Goal: Task Accomplishment & Management: Use online tool/utility

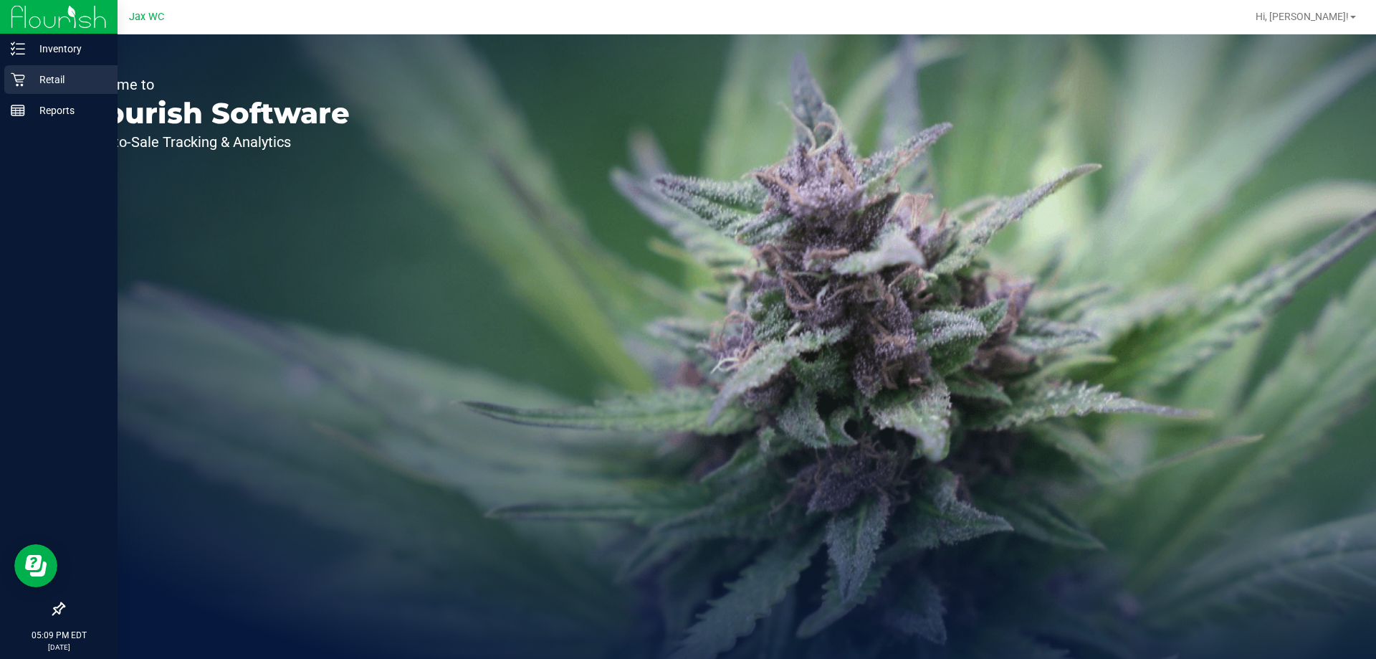
click at [58, 82] on p "Retail" at bounding box center [68, 79] width 86 height 17
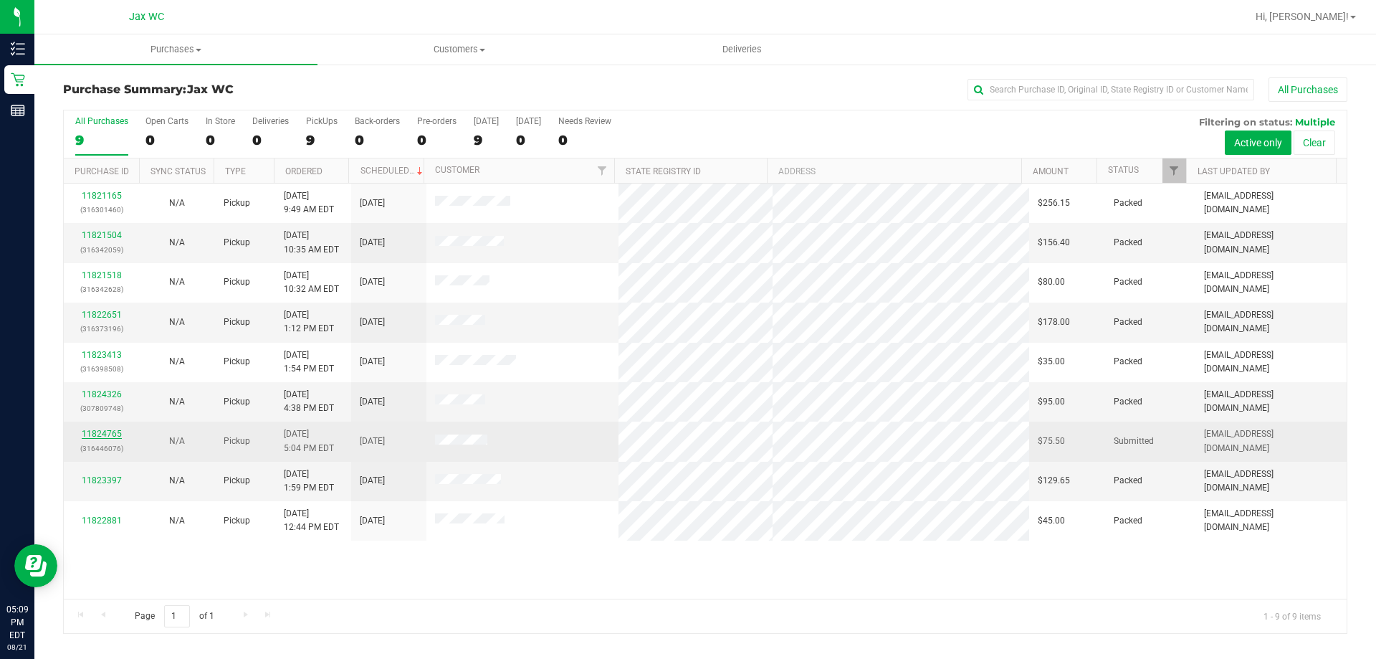
click at [109, 432] on link "11824765" at bounding box center [102, 434] width 40 height 10
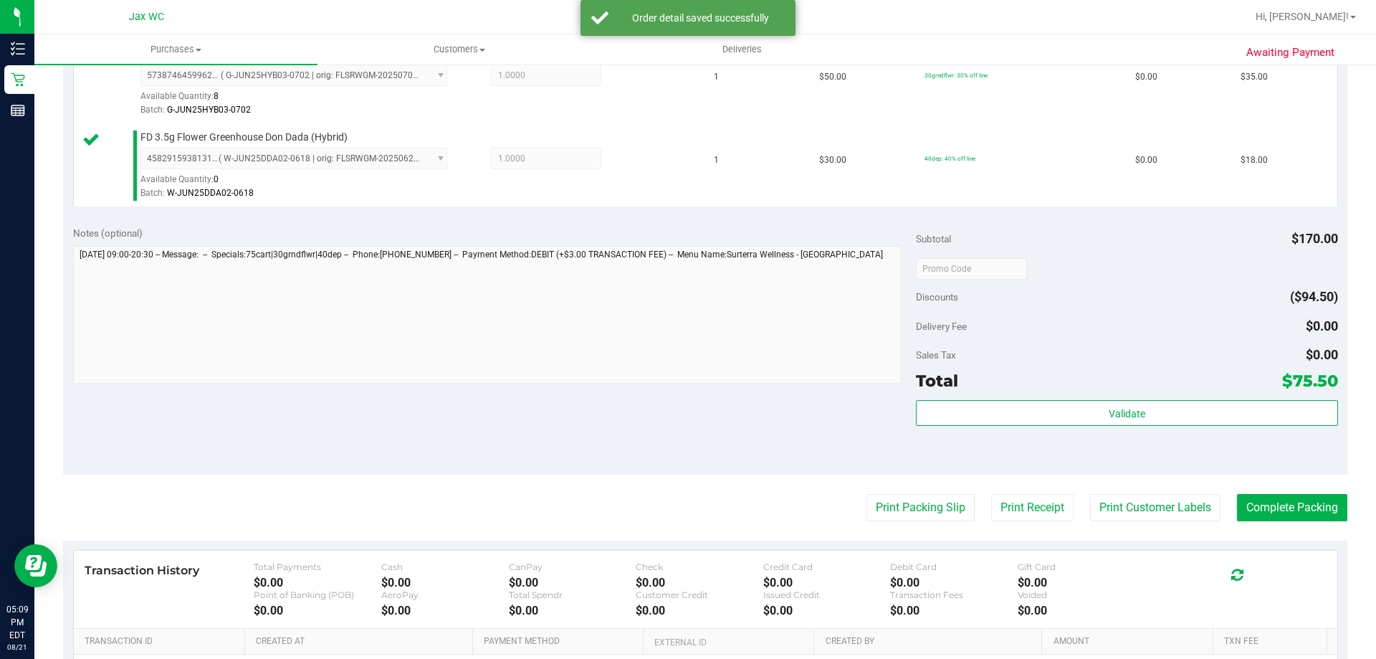
scroll to position [502, 0]
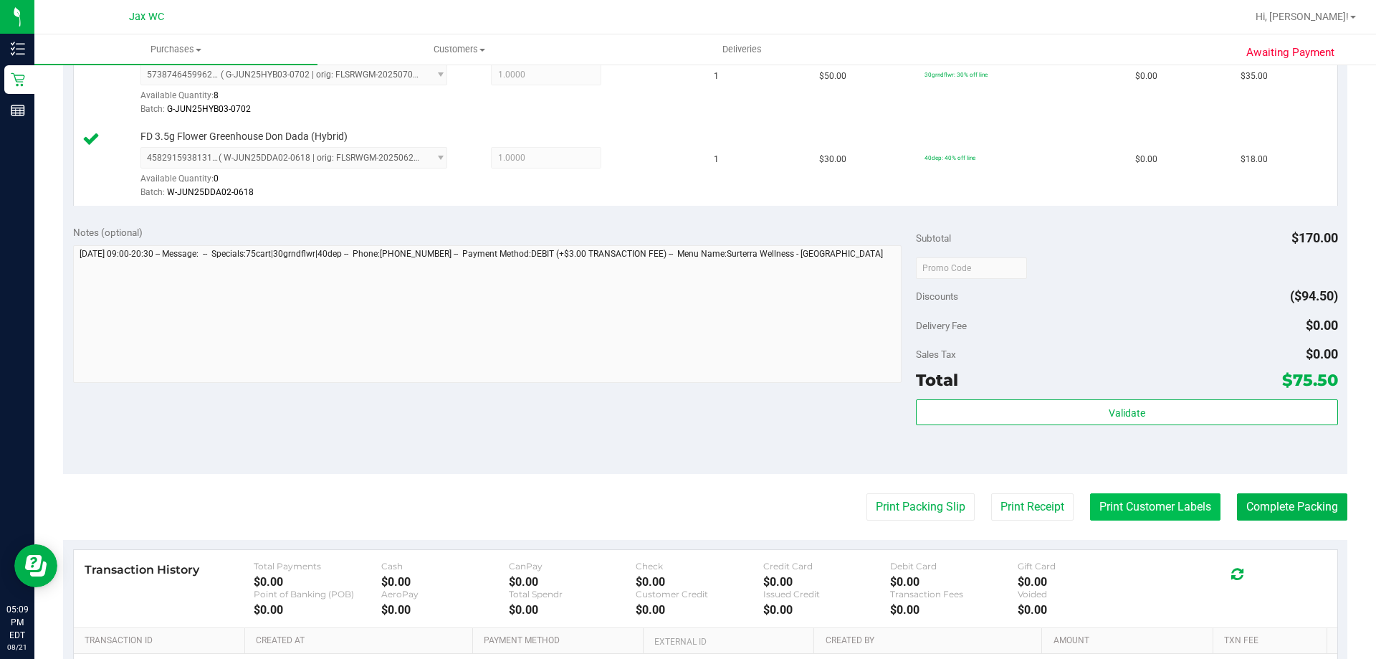
click at [1147, 513] on button "Print Customer Labels" at bounding box center [1155, 506] width 130 height 27
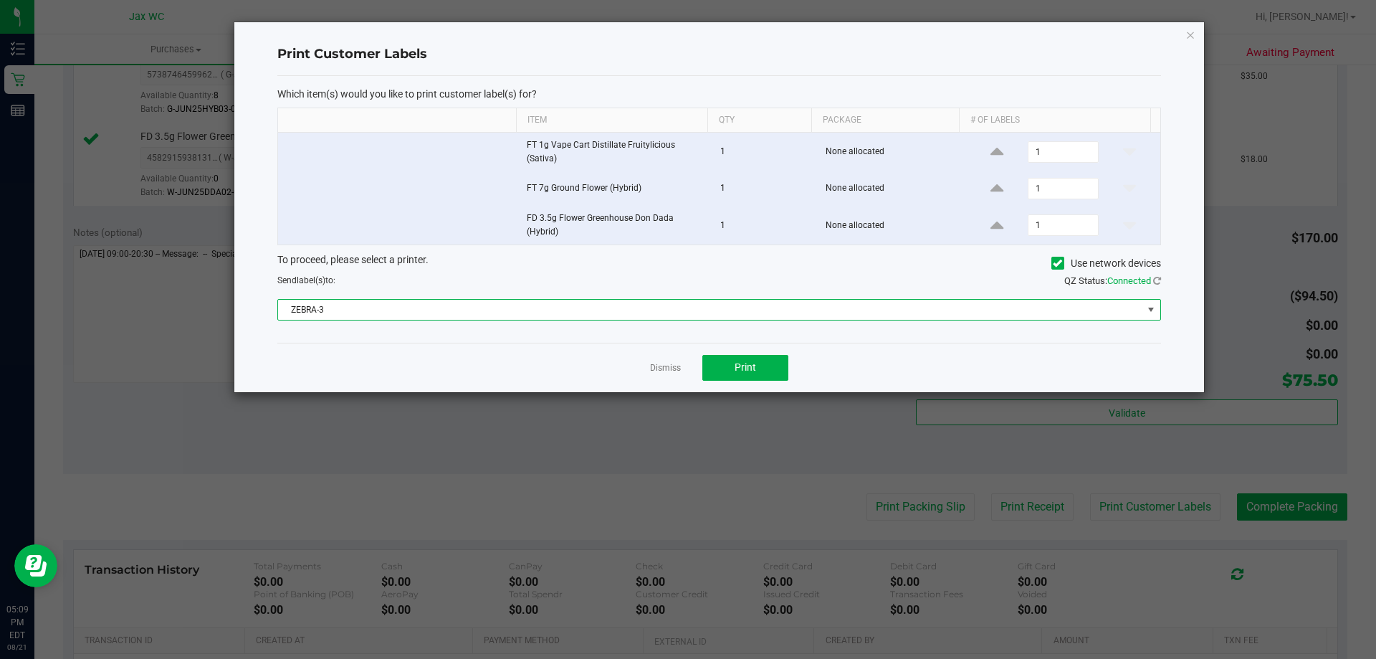
click at [641, 313] on span "ZEBRA-3" at bounding box center [710, 310] width 864 height 20
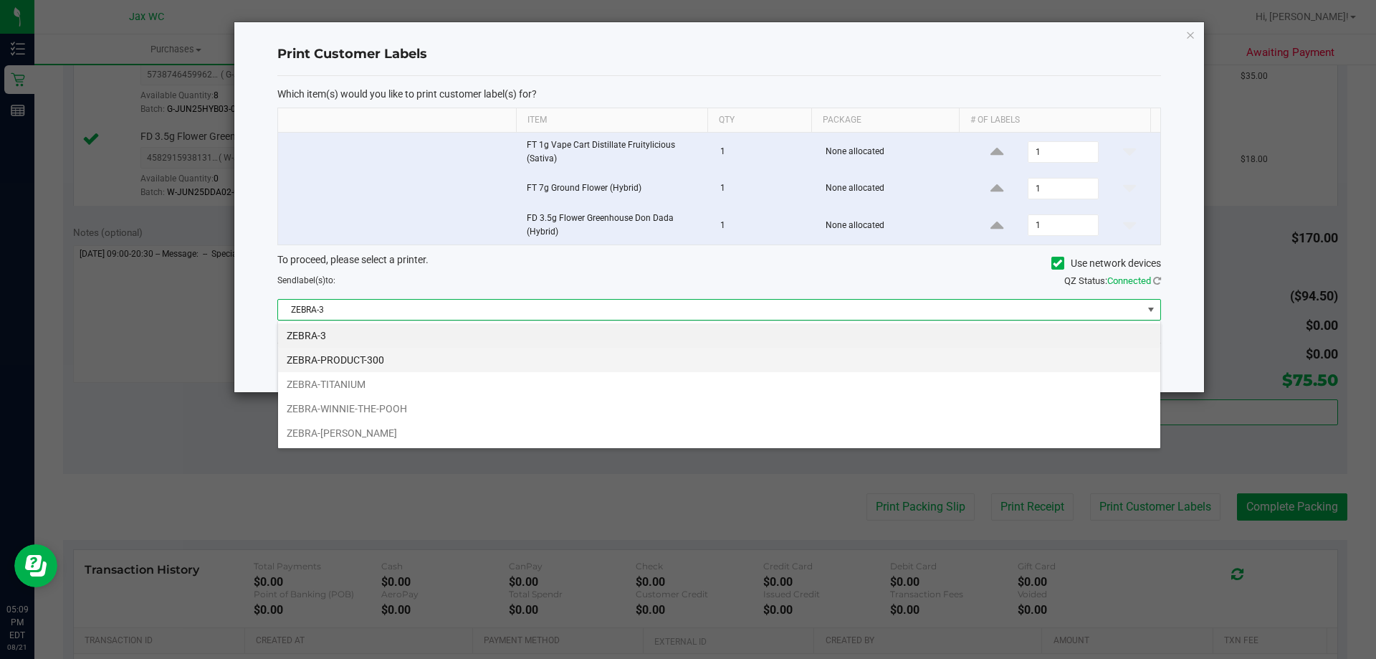
scroll to position [22, 883]
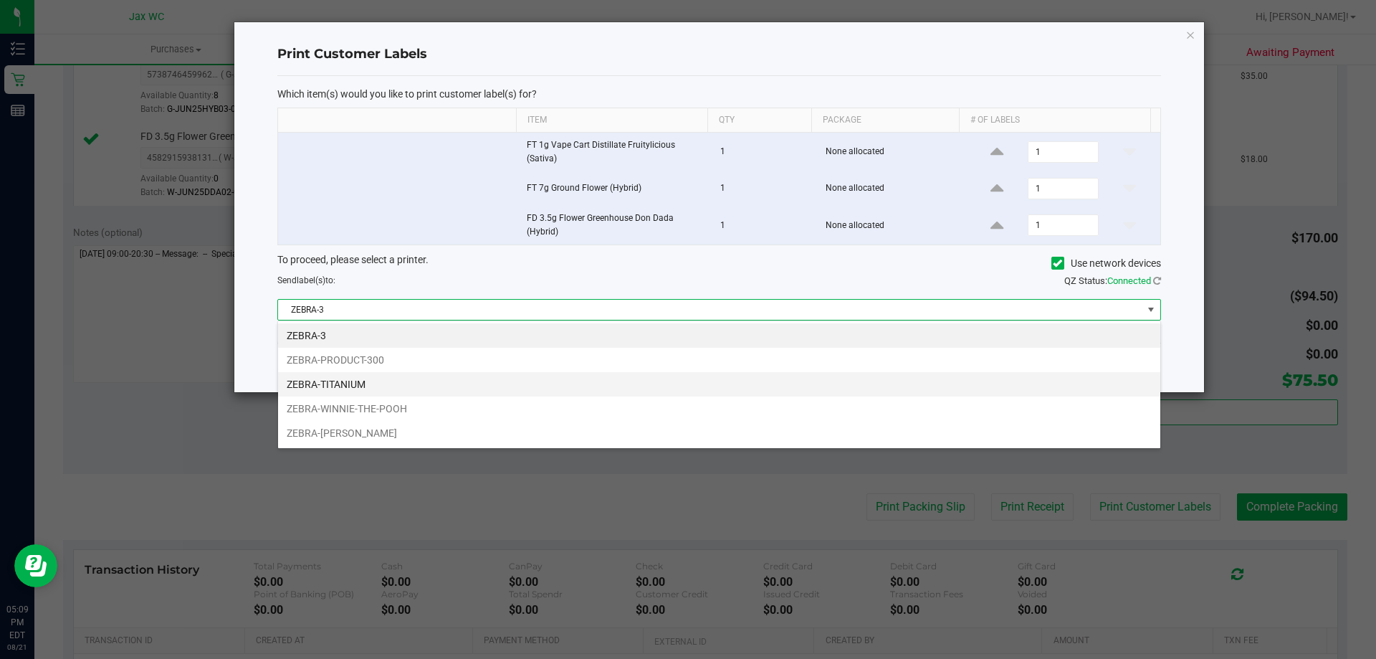
click at [549, 392] on li "ZEBRA-TITANIUM" at bounding box center [719, 384] width 882 height 24
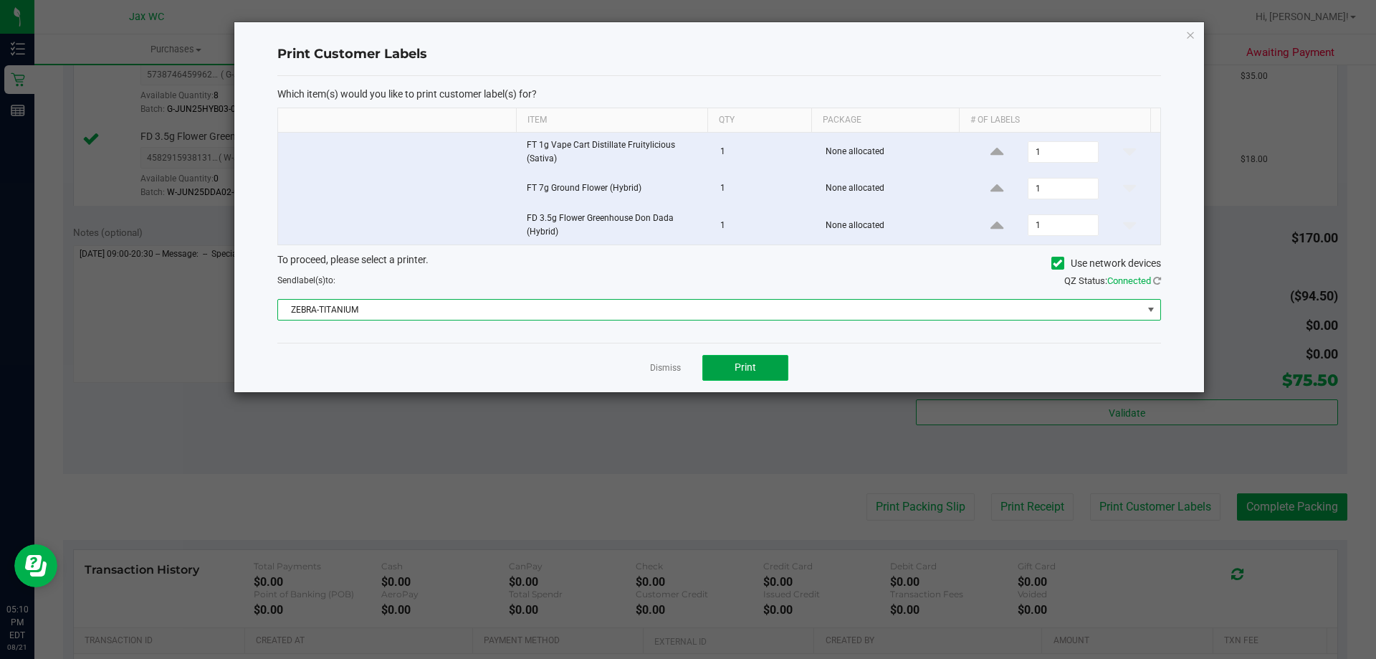
click at [733, 364] on button "Print" at bounding box center [745, 368] width 86 height 26
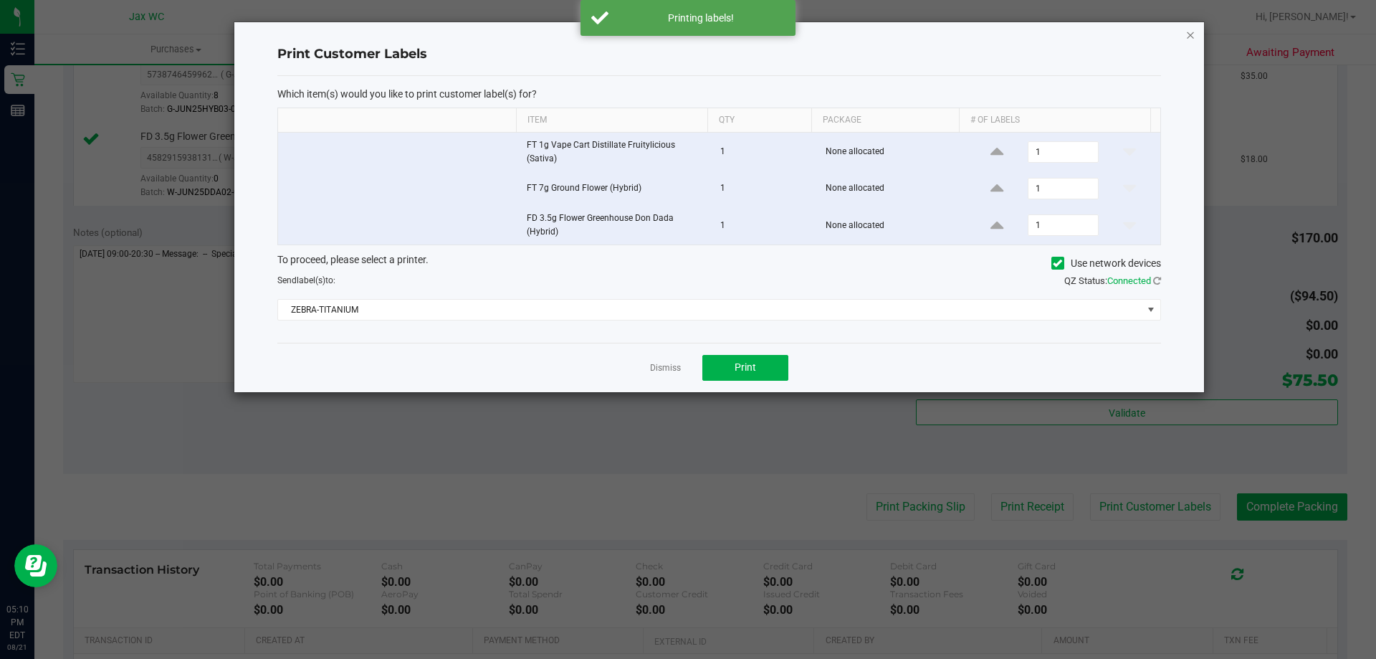
click at [1189, 34] on icon "button" at bounding box center [1191, 34] width 10 height 17
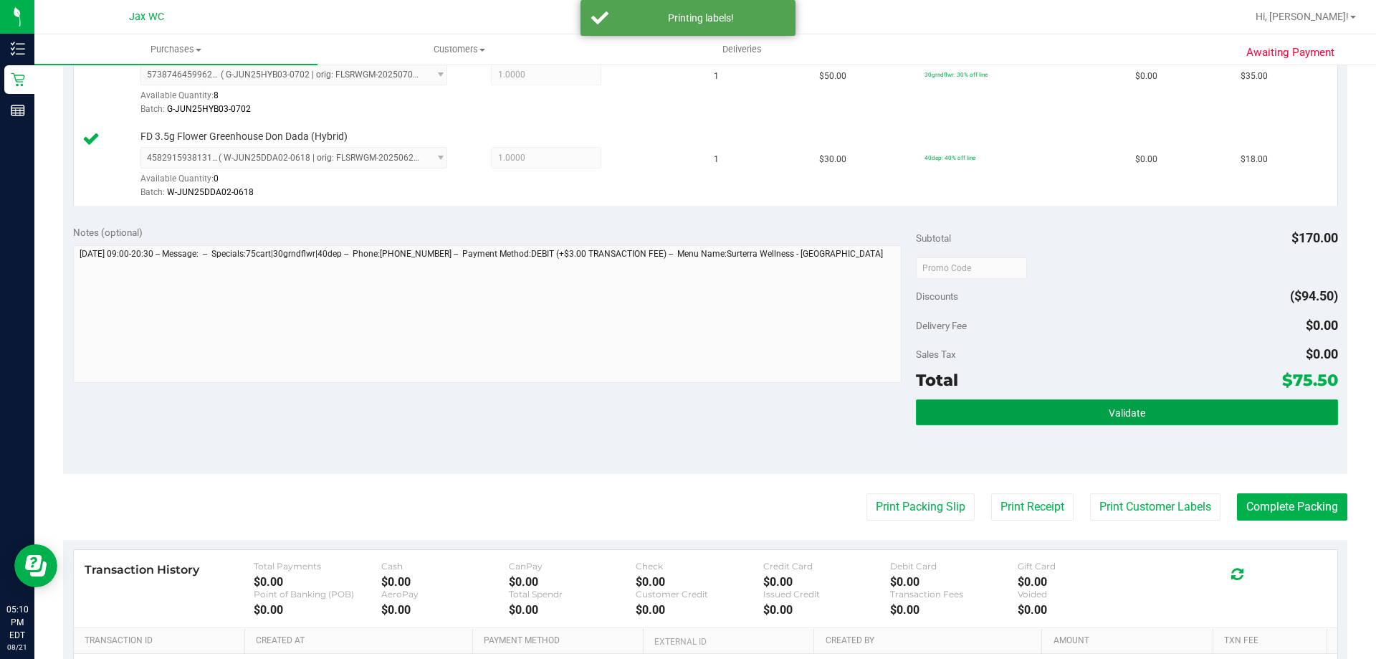
click at [1229, 416] on button "Validate" at bounding box center [1126, 412] width 421 height 26
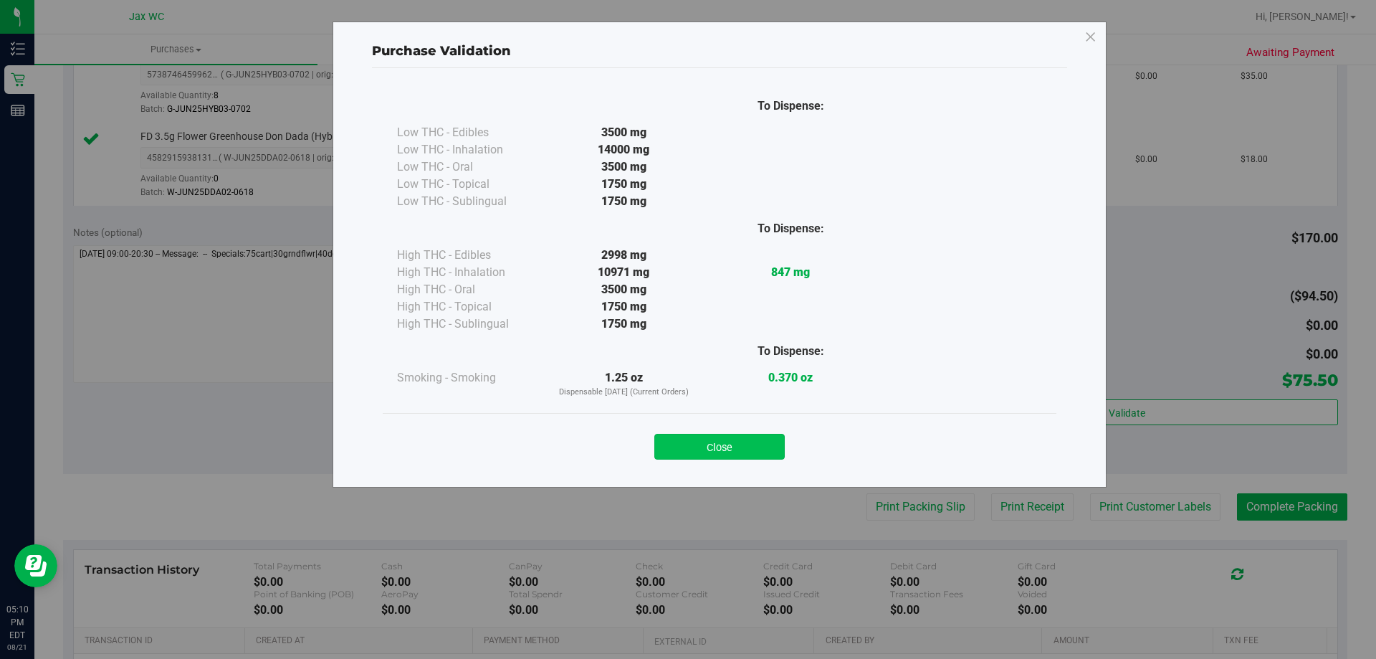
click at [713, 449] on button "Close" at bounding box center [719, 447] width 130 height 26
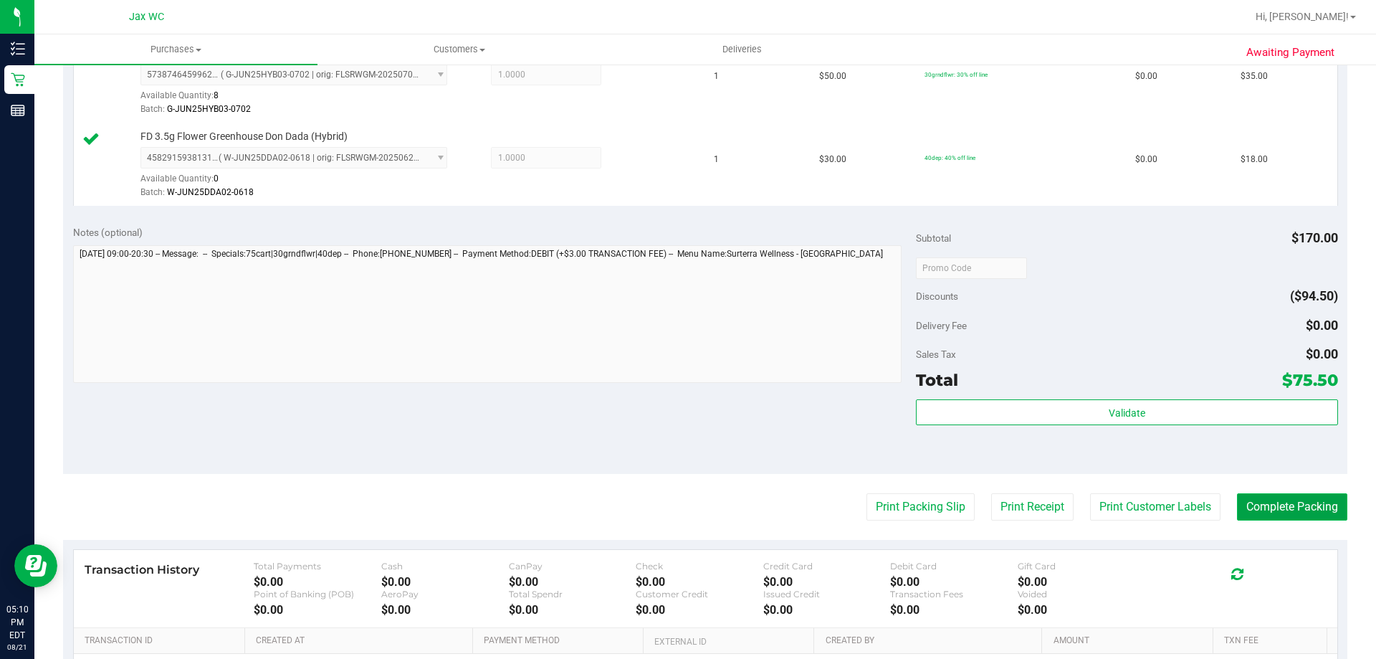
click at [1302, 505] on button "Complete Packing" at bounding box center [1292, 506] width 110 height 27
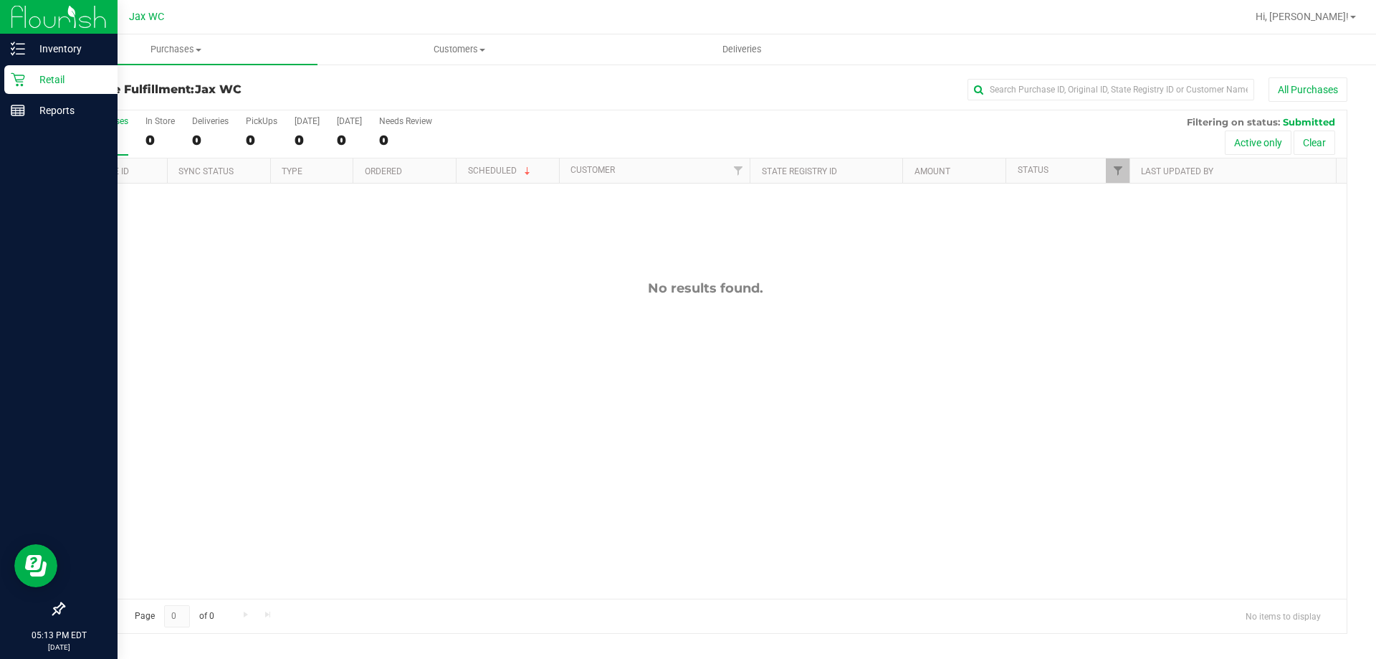
click at [27, 85] on p "Retail" at bounding box center [68, 79] width 86 height 17
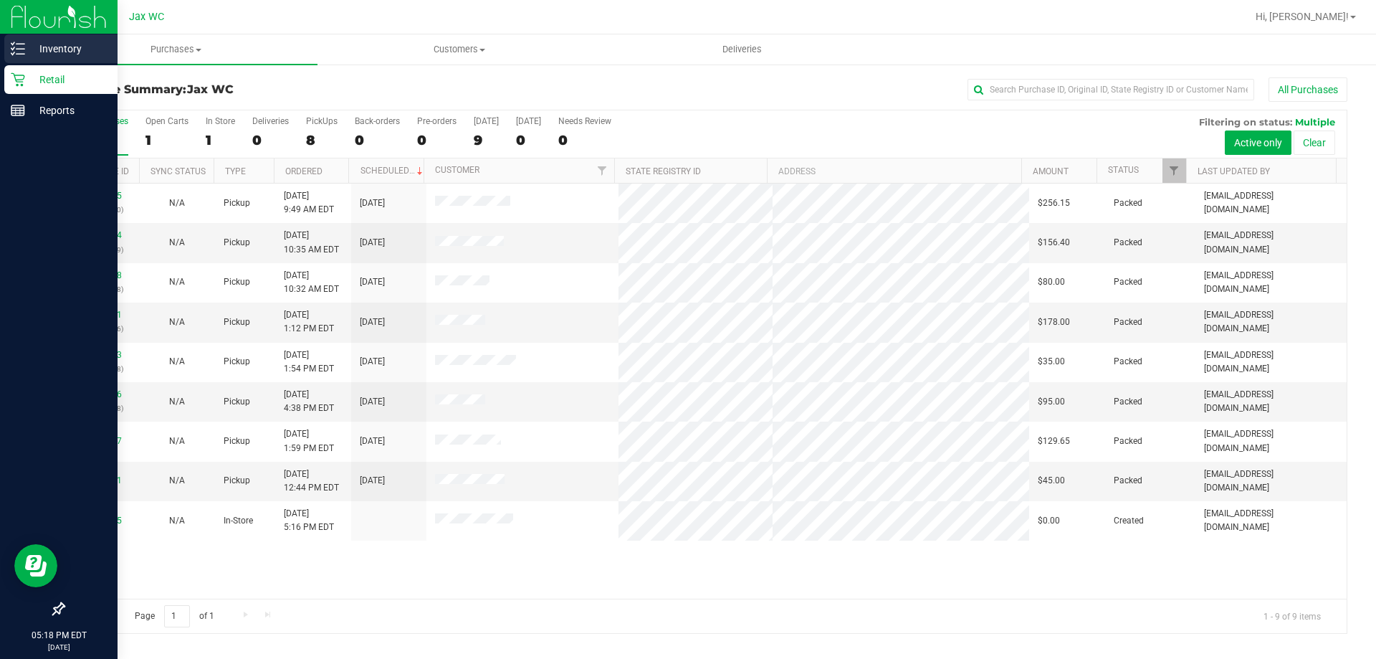
click at [72, 47] on p "Inventory" at bounding box center [68, 48] width 86 height 17
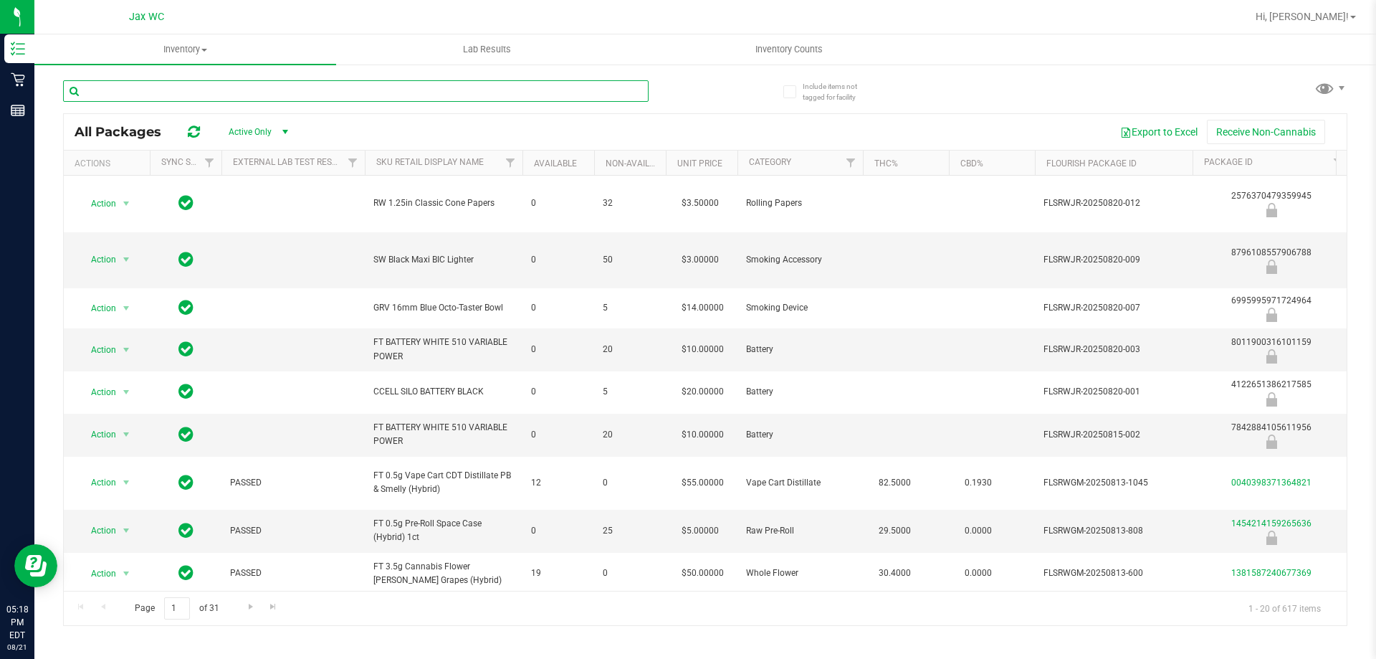
click at [317, 91] on input "text" at bounding box center [356, 91] width 586 height 22
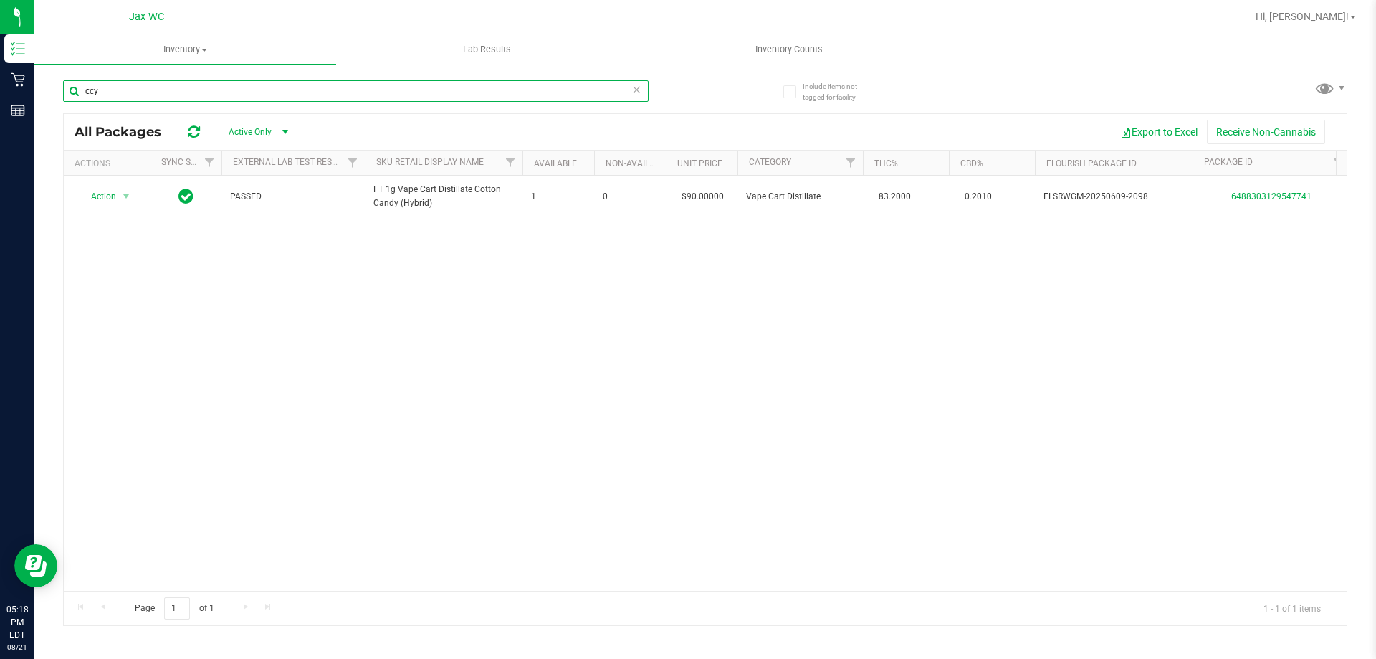
click at [254, 96] on input "ccy" at bounding box center [356, 91] width 586 height 22
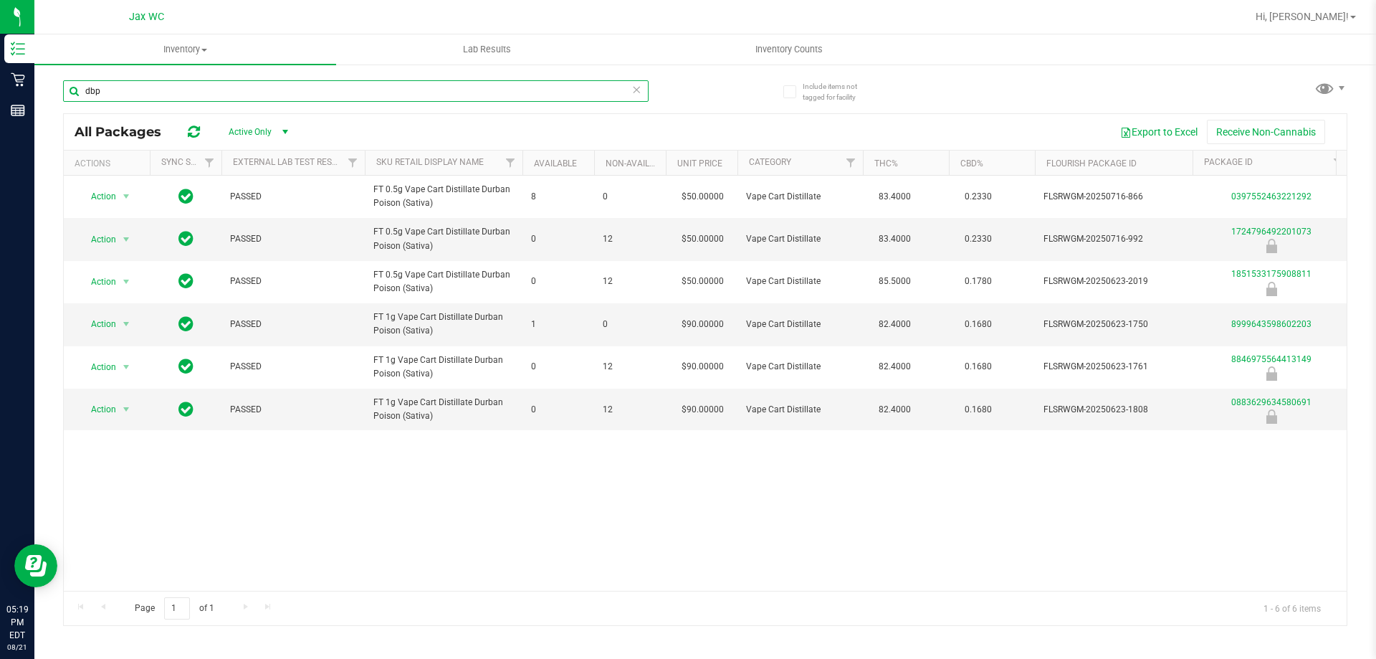
click at [142, 90] on input "dbp" at bounding box center [356, 91] width 586 height 22
click at [137, 94] on input "dbp" at bounding box center [356, 91] width 586 height 22
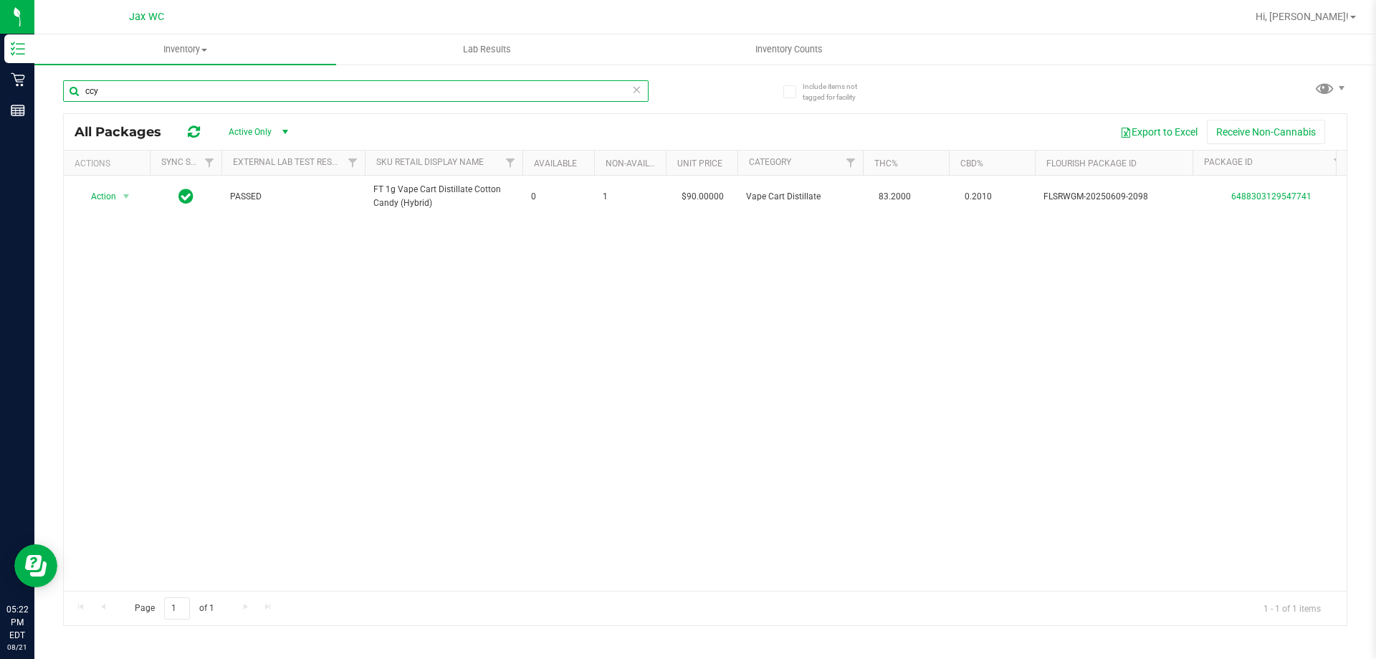
type input "ccy"
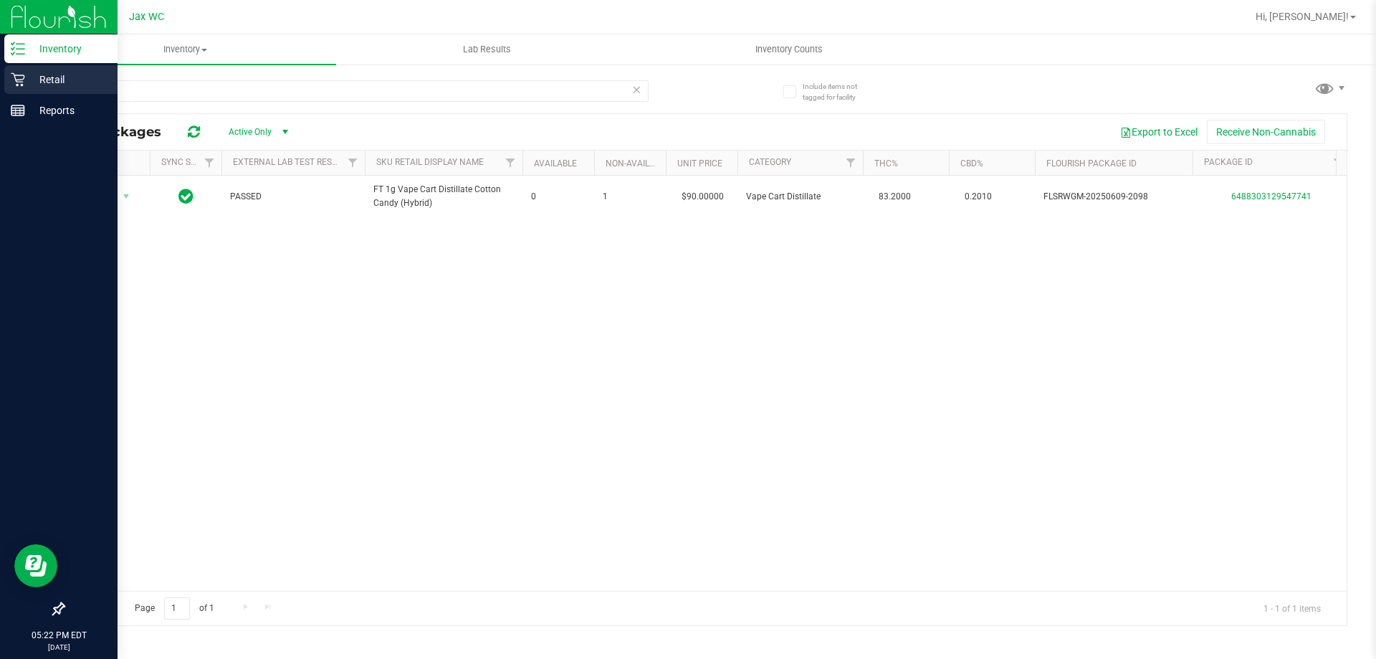
click at [20, 76] on icon at bounding box center [18, 79] width 14 height 14
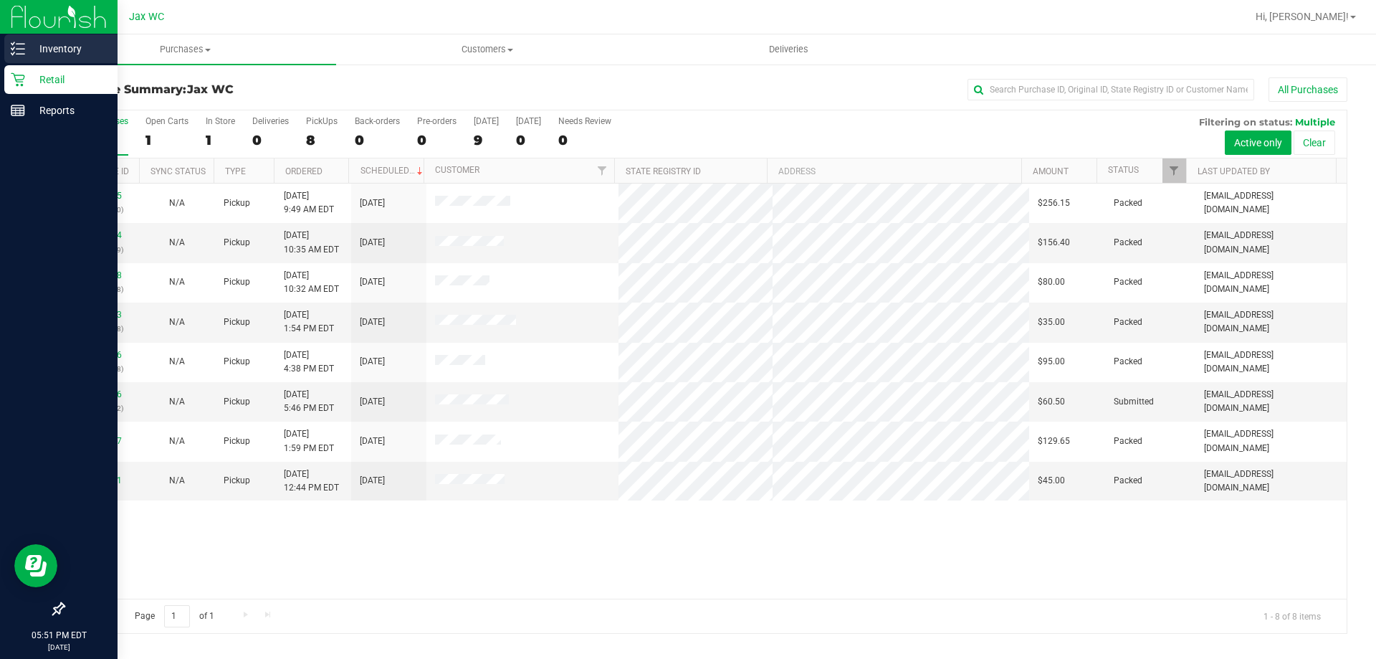
click at [14, 44] on icon at bounding box center [18, 49] width 14 height 14
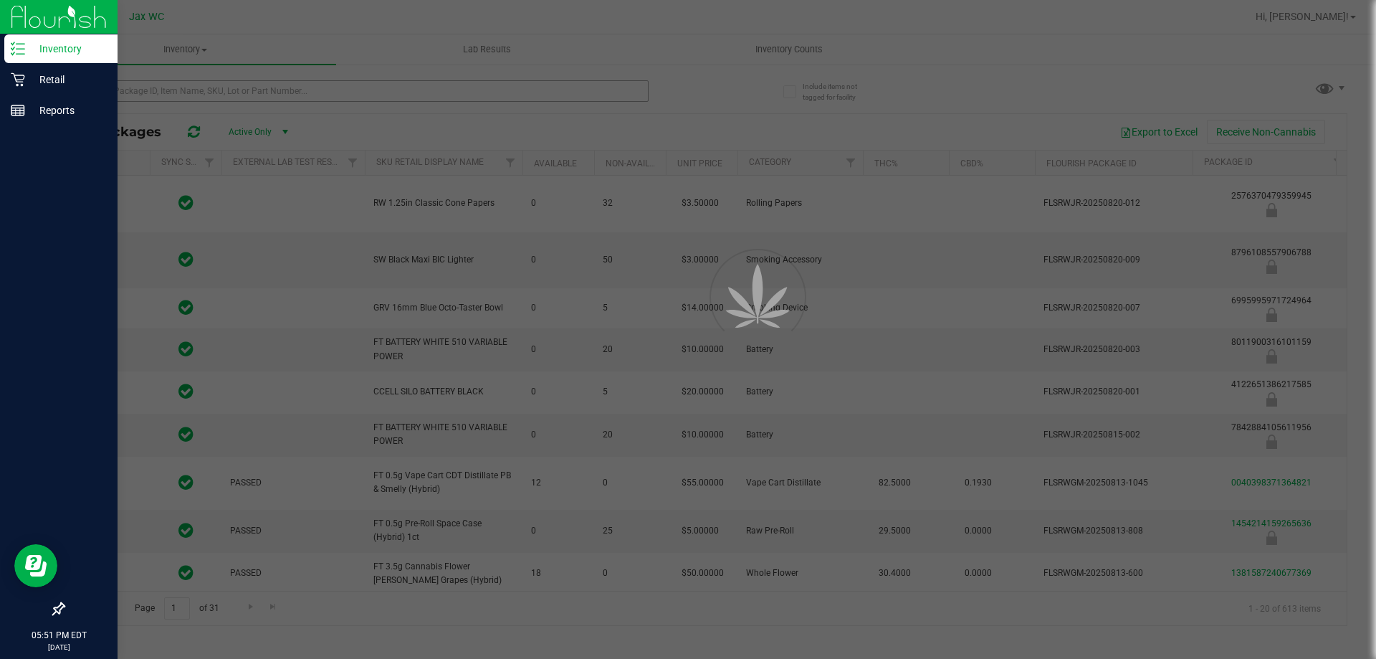
click at [297, 87] on div at bounding box center [688, 329] width 1376 height 659
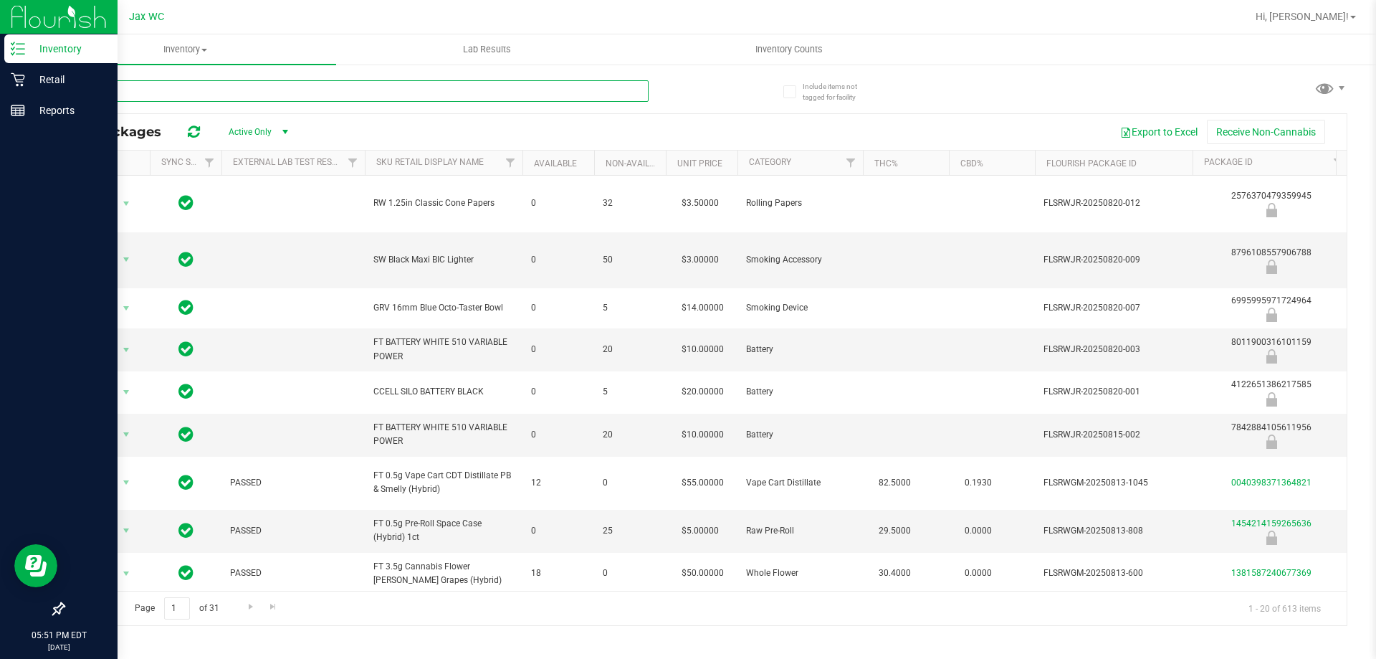
click at [305, 86] on input "text" at bounding box center [356, 91] width 586 height 22
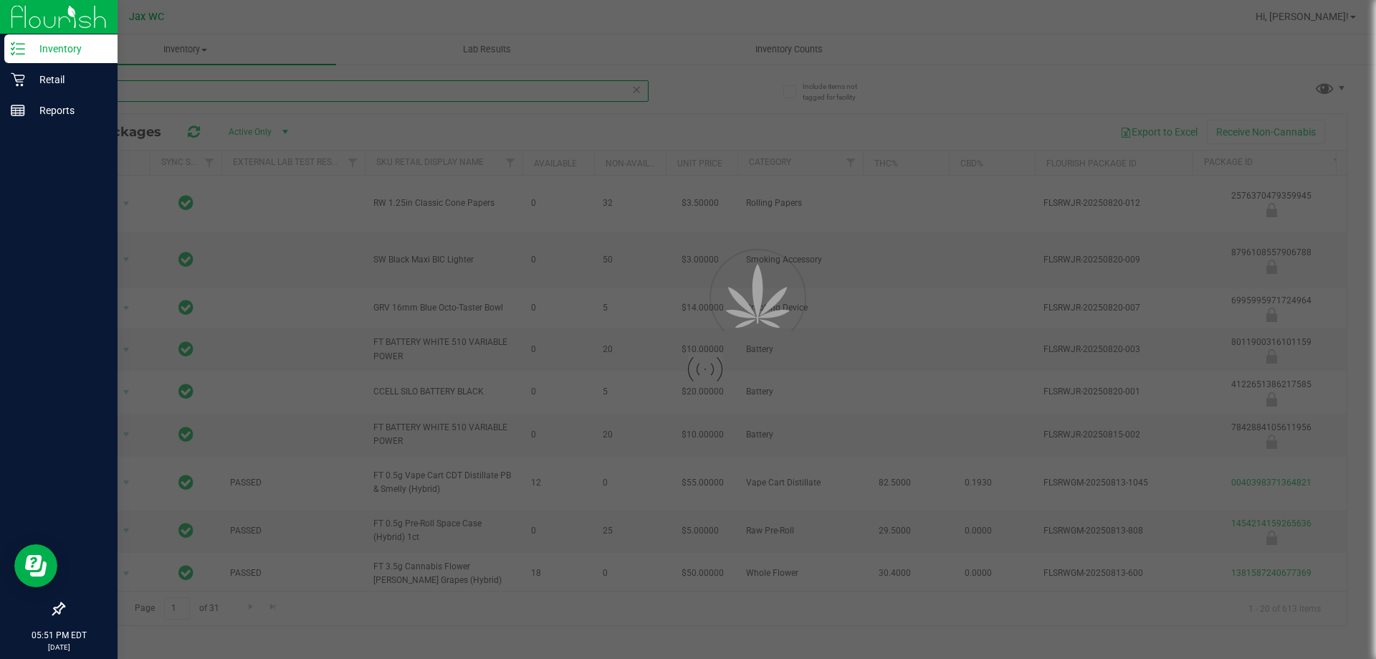
type input "e"
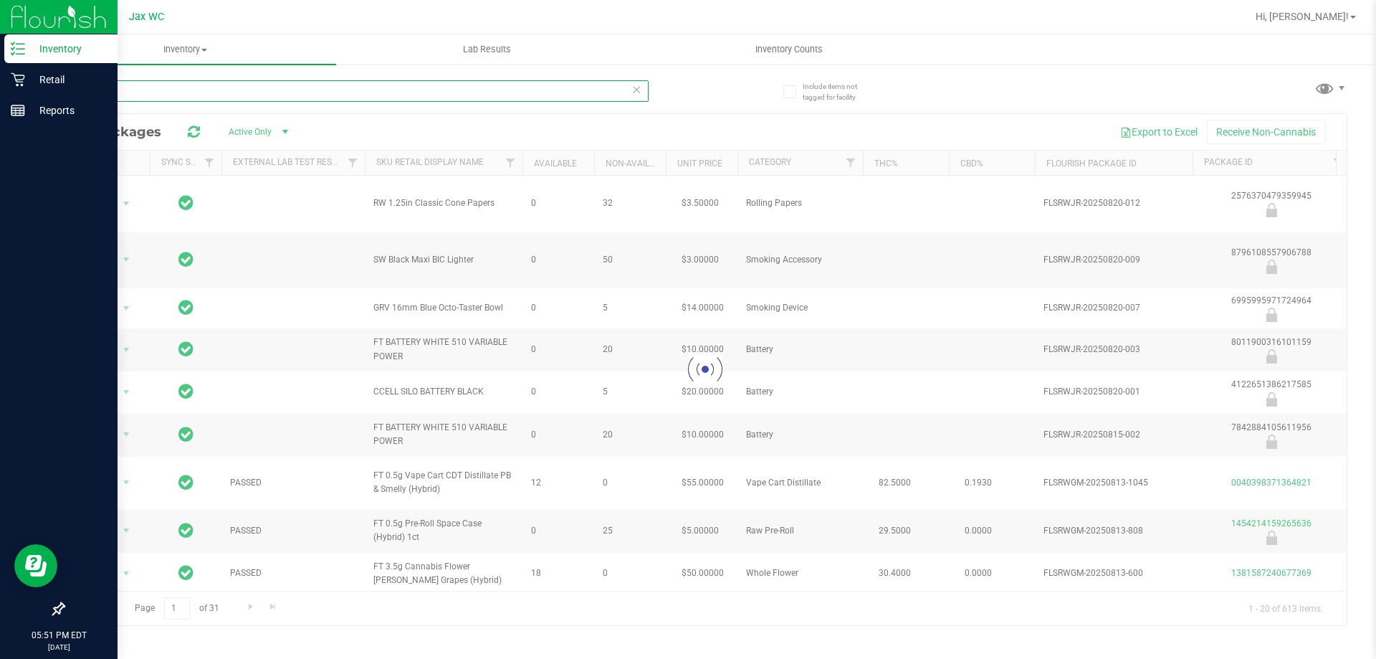
type input "d"
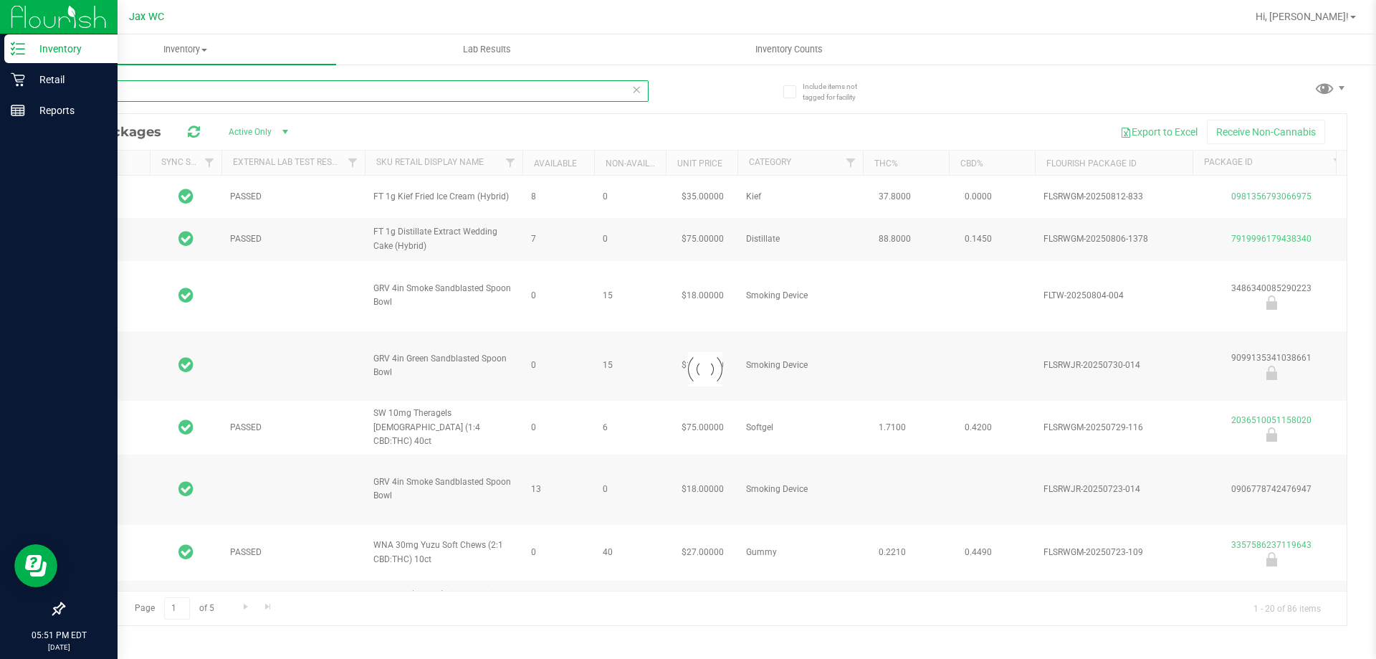
type input "2026-07-16"
type input "2026-01-18"
type input "2026-01-20"
type input "2026-01-11"
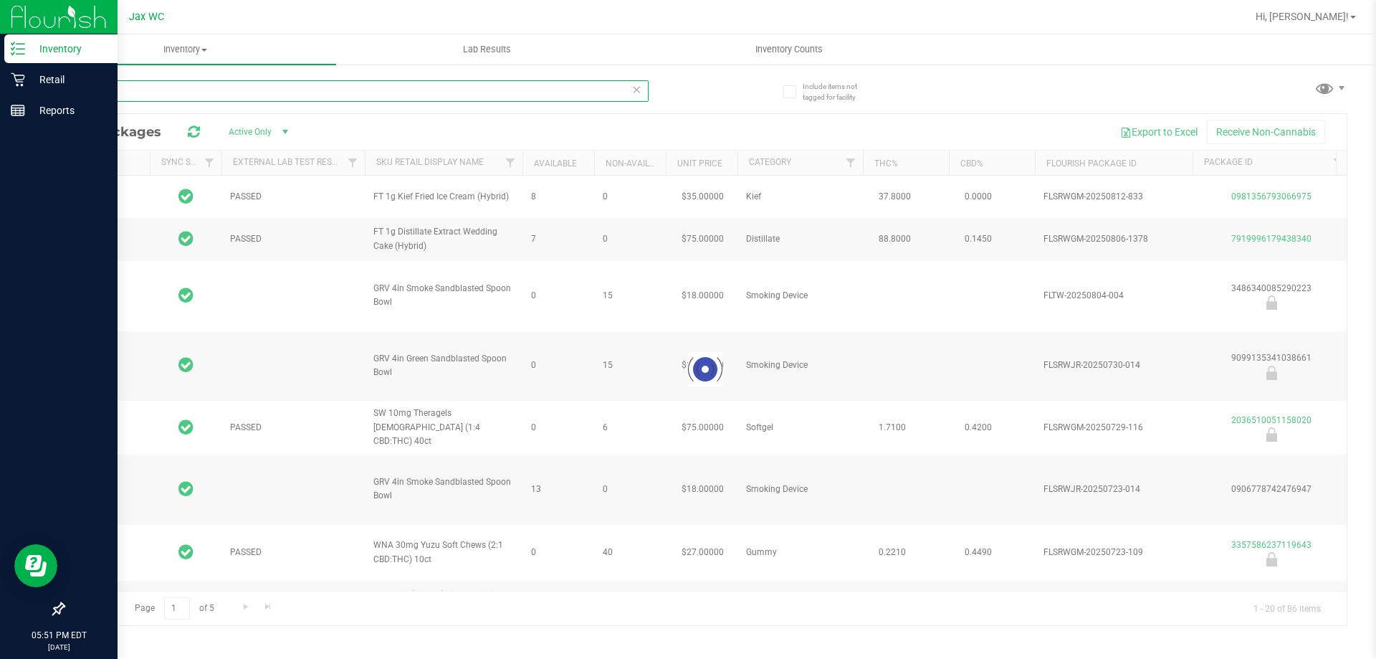
type input "2026-01-06"
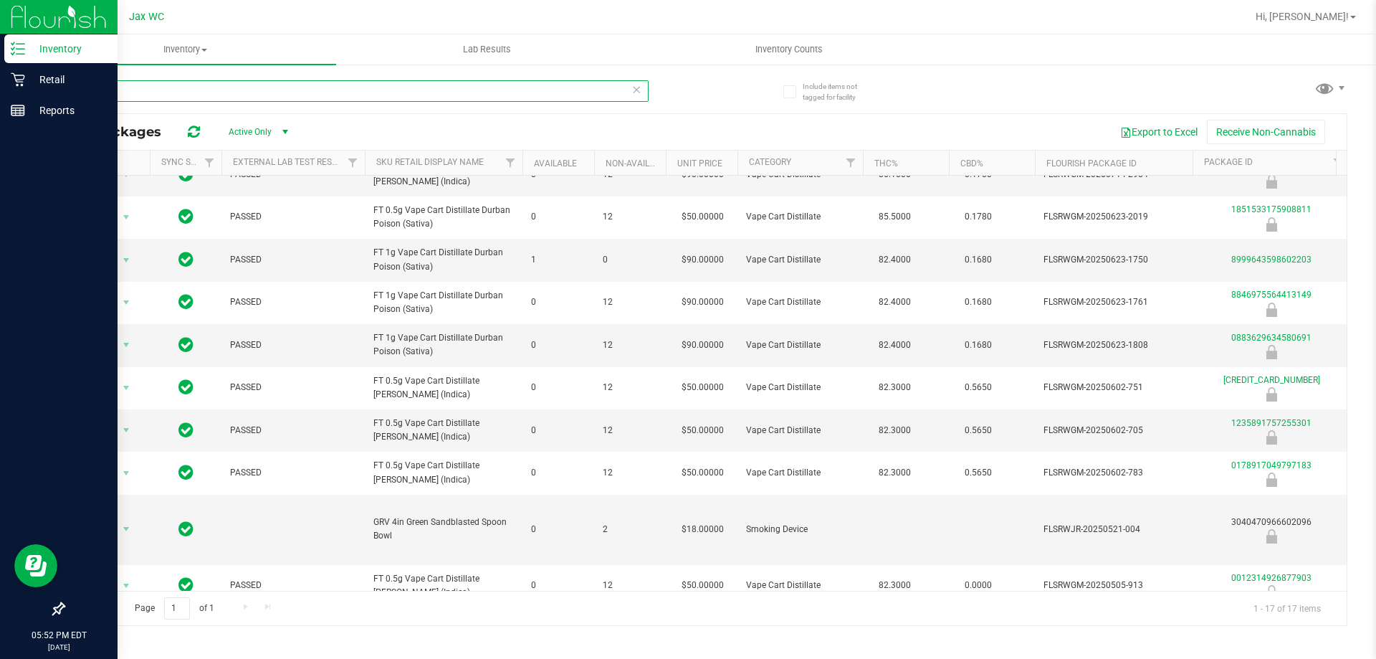
scroll to position [457, 0]
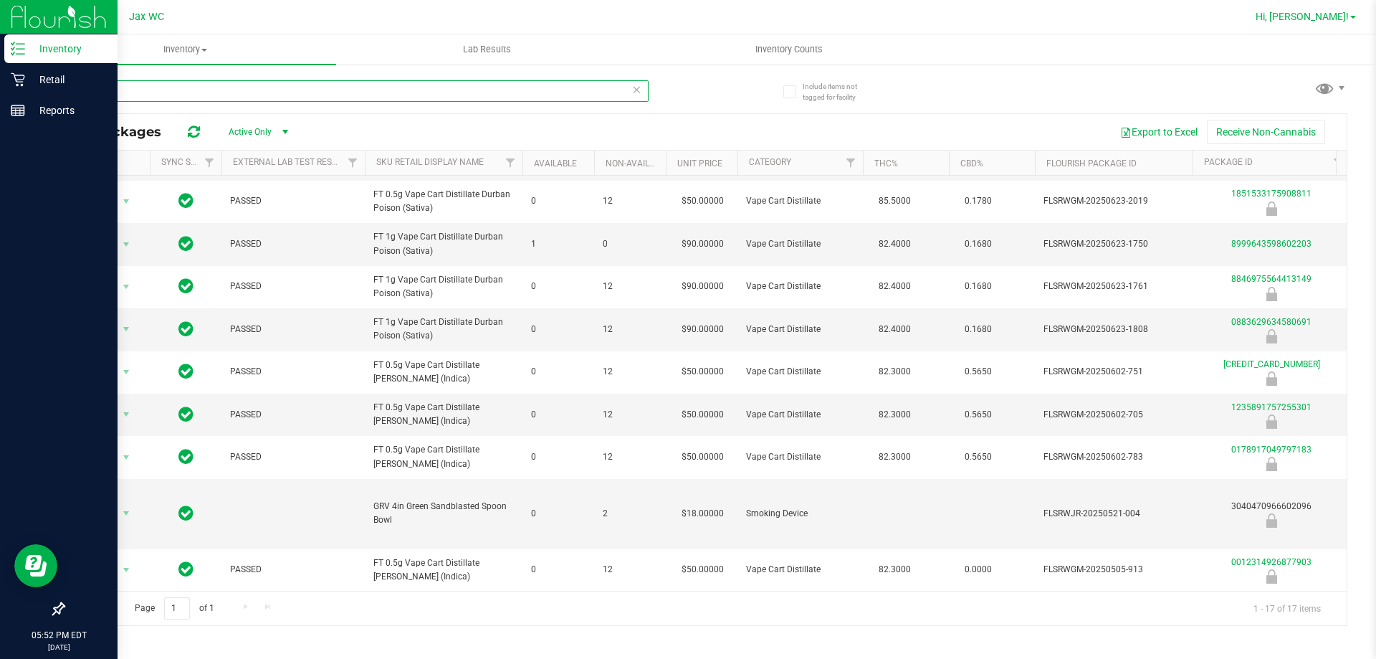
type input "db"
click at [1333, 19] on span "Hi, [PERSON_NAME]!" at bounding box center [1302, 16] width 93 height 11
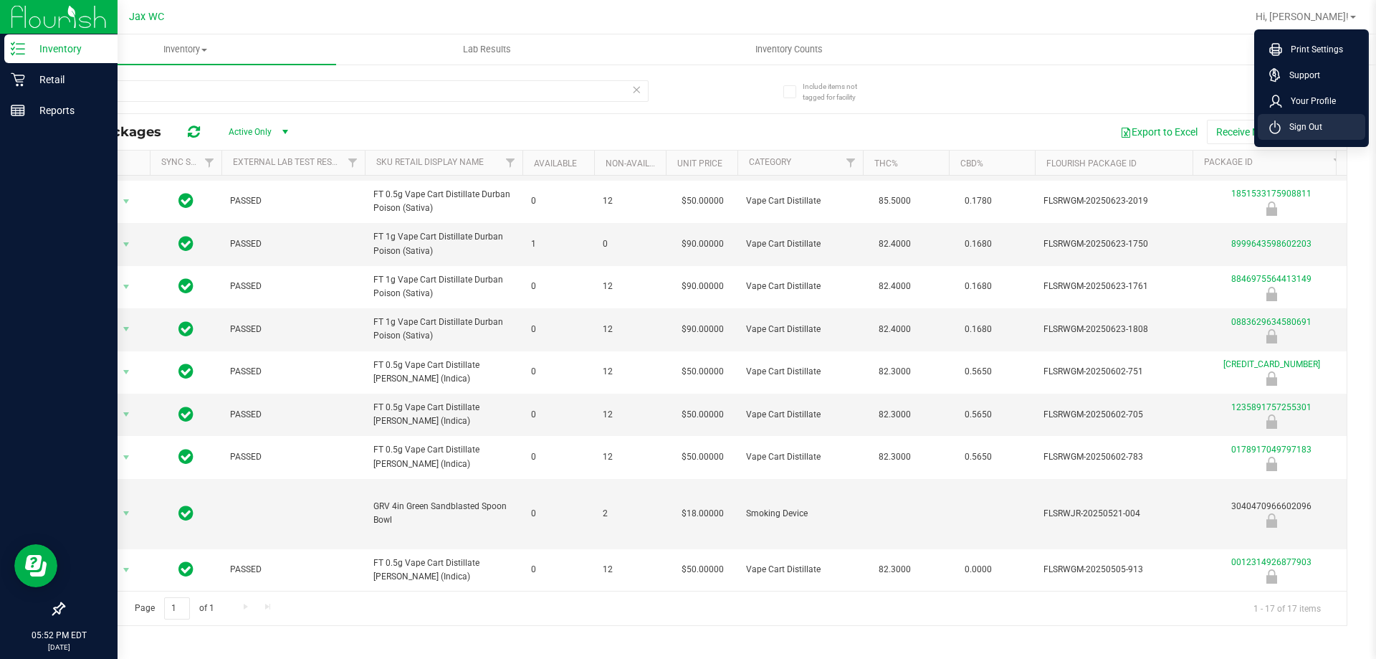
click at [1306, 123] on span "Sign Out" at bounding box center [1302, 127] width 42 height 14
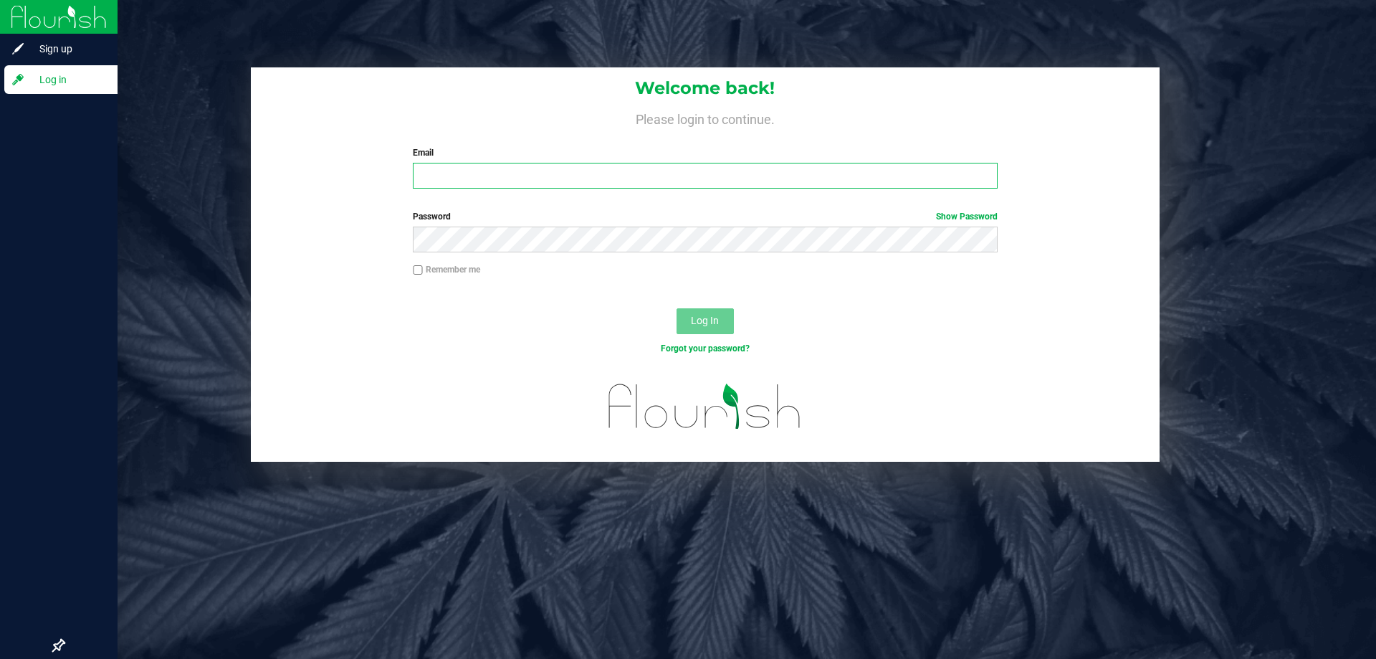
click at [632, 171] on input "Email" at bounding box center [705, 176] width 584 height 26
type input "[EMAIL_ADDRESS][DOMAIN_NAME]"
click at [677, 308] on button "Log In" at bounding box center [705, 321] width 57 height 26
